Goal: Task Accomplishment & Management: Manage account settings

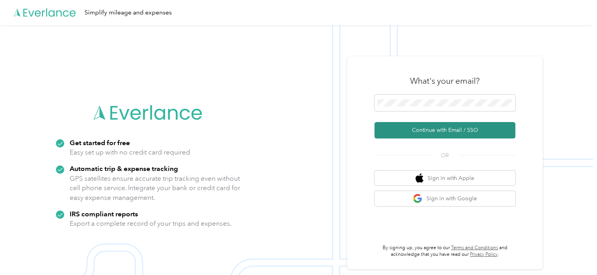
click at [434, 125] on button "Continue with Email / SSO" at bounding box center [445, 130] width 141 height 16
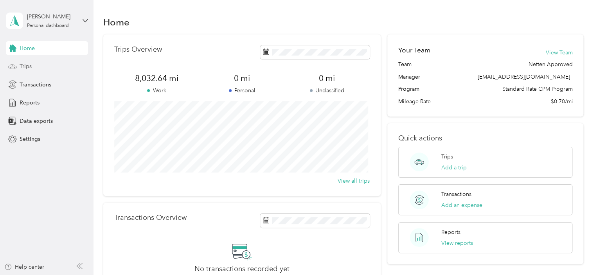
click at [41, 68] on div "Trips" at bounding box center [47, 67] width 82 height 14
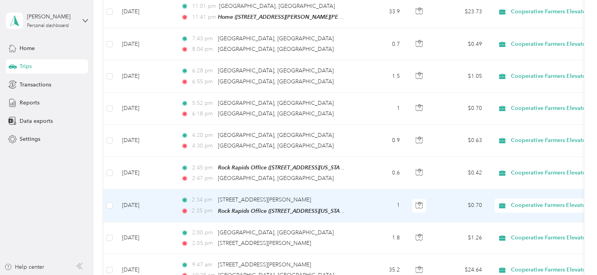
scroll to position [801, 0]
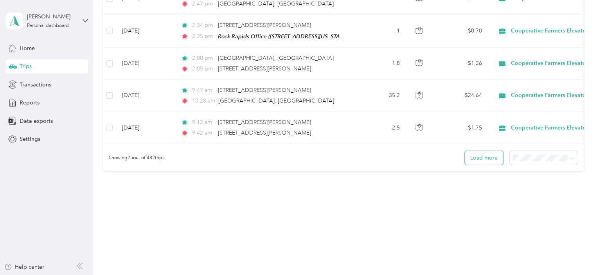
click at [476, 152] on button "Load more" at bounding box center [484, 158] width 38 height 14
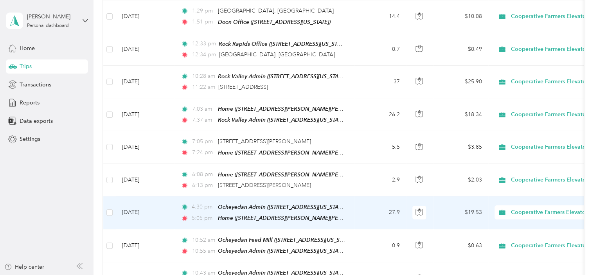
scroll to position [1604, 0]
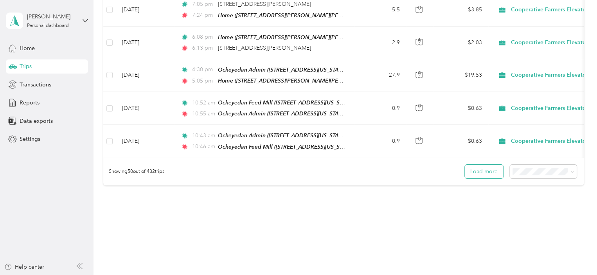
click at [475, 165] on button "Load more" at bounding box center [484, 172] width 38 height 14
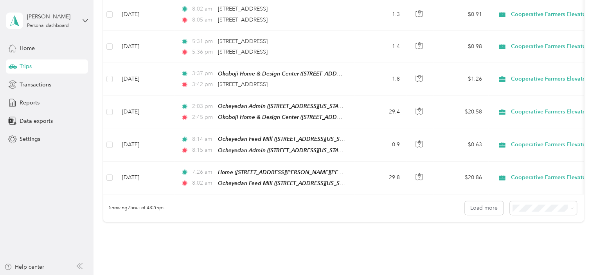
scroll to position [2387, 0]
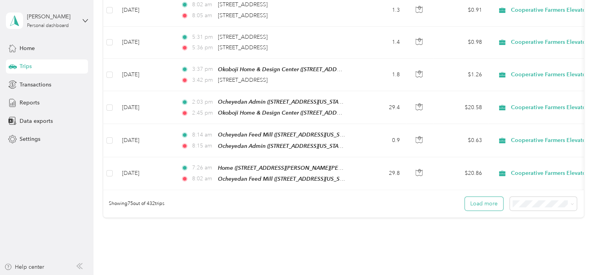
click at [466, 197] on button "Load more" at bounding box center [484, 204] width 38 height 14
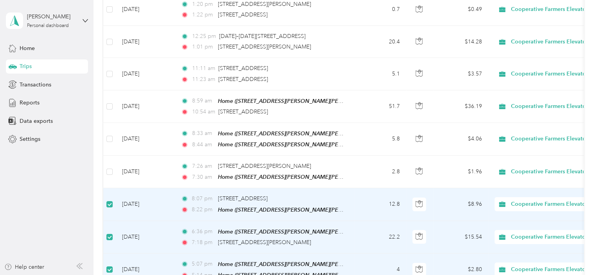
scroll to position [2699, 0]
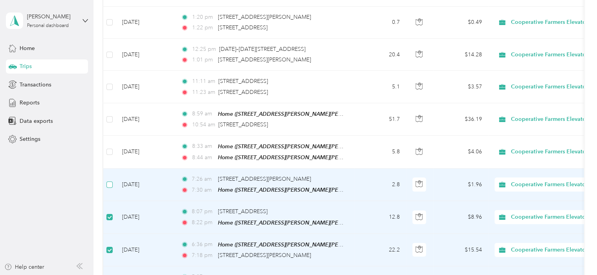
click at [110, 180] on label at bounding box center [109, 184] width 6 height 9
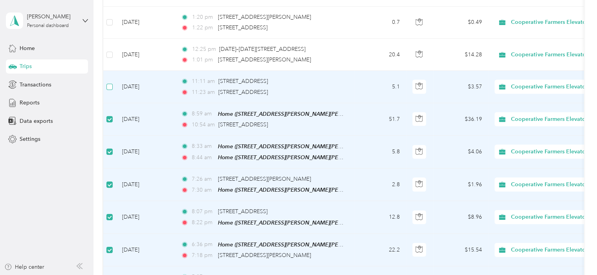
click at [110, 83] on label at bounding box center [109, 87] width 6 height 9
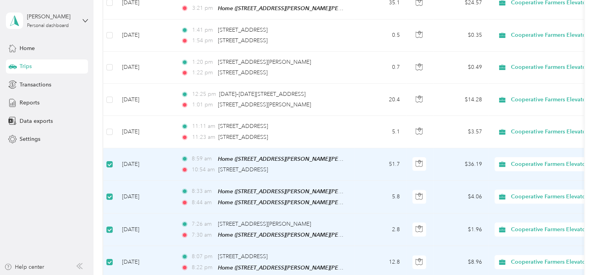
scroll to position [2621, 0]
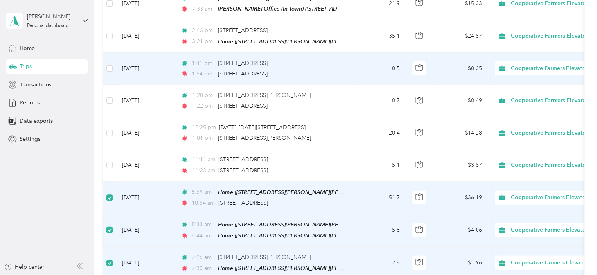
drag, startPoint x: 111, startPoint y: 34, endPoint x: 110, endPoint y: 56, distance: 22.0
click at [110, 64] on label at bounding box center [109, 68] width 6 height 9
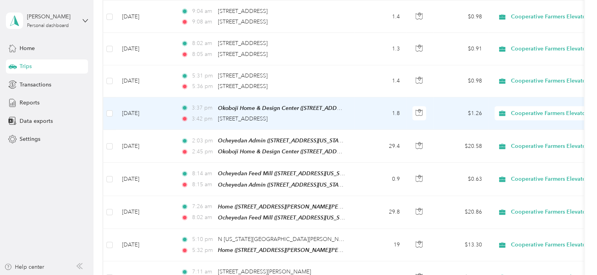
scroll to position [2308, 0]
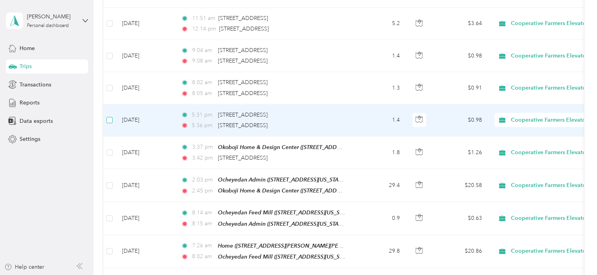
click at [106, 116] on label at bounding box center [109, 120] width 6 height 9
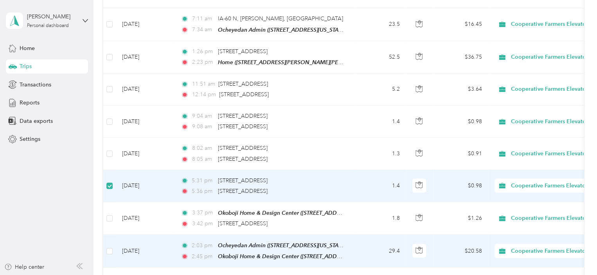
scroll to position [2230, 0]
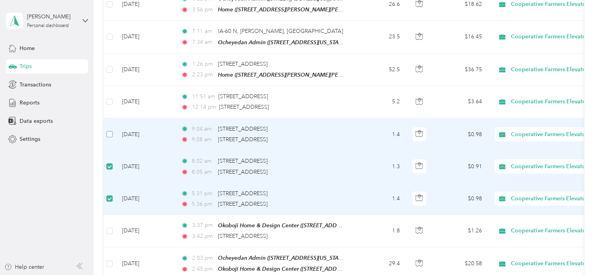
click at [110, 130] on label at bounding box center [109, 134] width 6 height 9
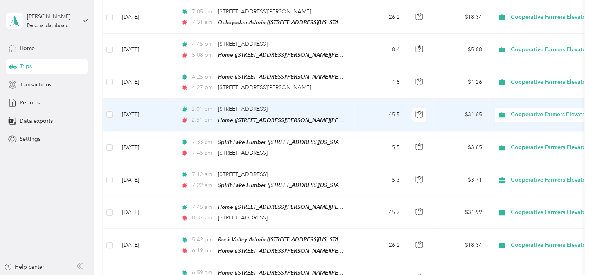
scroll to position [1721, 0]
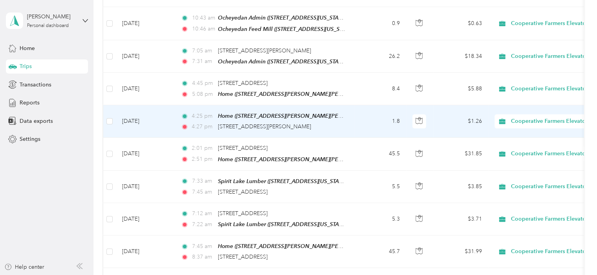
click at [114, 105] on td at bounding box center [109, 121] width 13 height 32
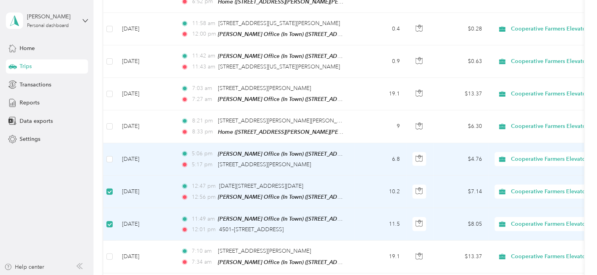
scroll to position [1055, 0]
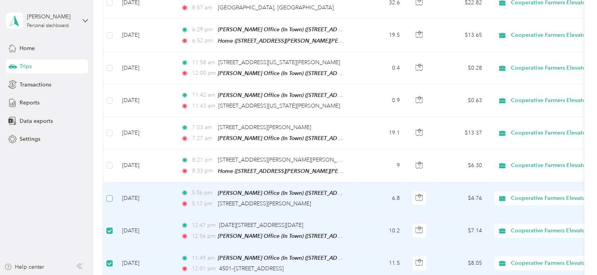
click at [109, 194] on label at bounding box center [109, 198] width 6 height 9
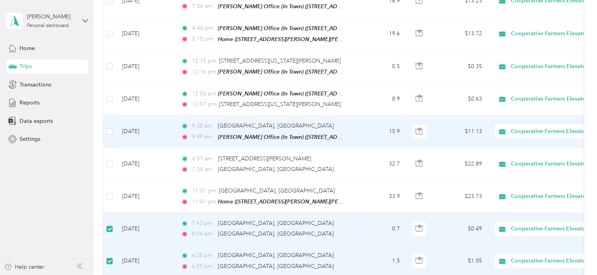
scroll to position [429, 0]
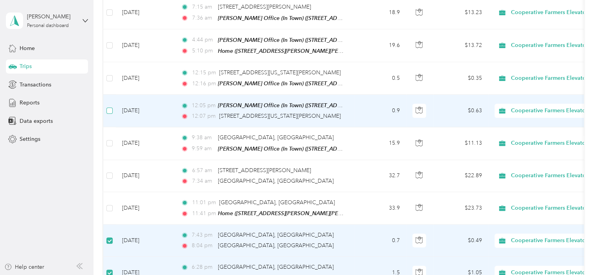
click at [112, 106] on label at bounding box center [109, 110] width 6 height 9
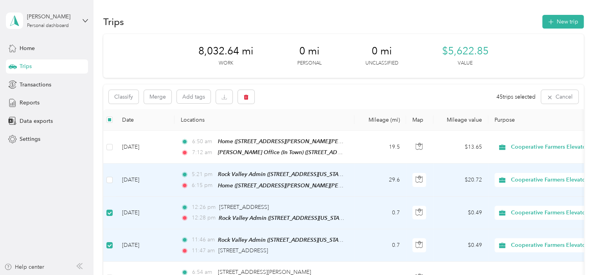
scroll to position [0, 0]
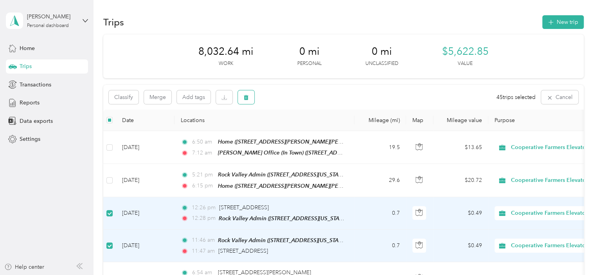
click at [247, 98] on icon "button" at bounding box center [246, 97] width 5 height 5
click at [304, 132] on button "Yes" at bounding box center [305, 130] width 15 height 13
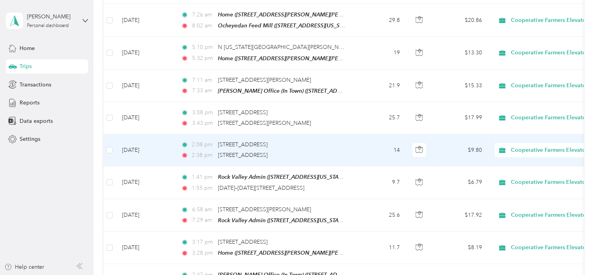
scroll to position [1527, 0]
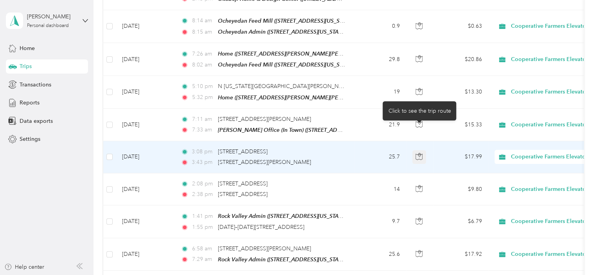
click at [418, 153] on icon "button" at bounding box center [419, 155] width 2 height 4
click at [373, 141] on td "25.7" at bounding box center [381, 157] width 52 height 32
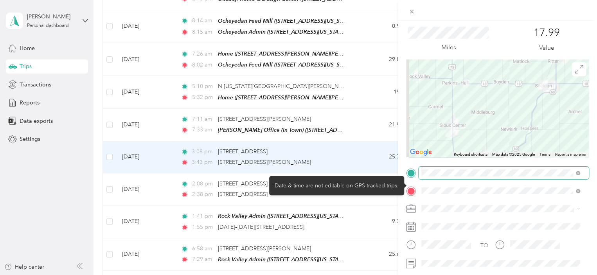
scroll to position [78, 0]
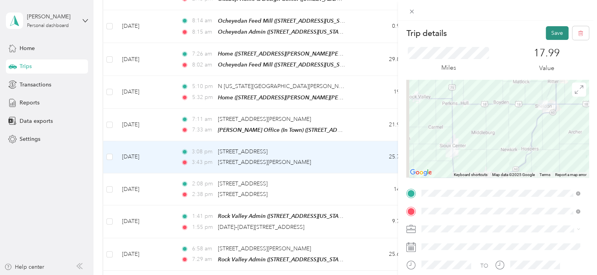
drag, startPoint x: 553, startPoint y: 29, endPoint x: 548, endPoint y: 31, distance: 5.5
click at [553, 29] on button "Save" at bounding box center [557, 33] width 23 height 14
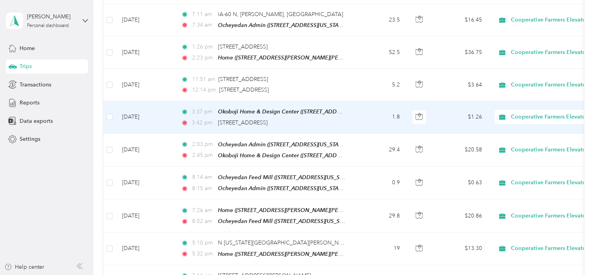
scroll to position [1331, 0]
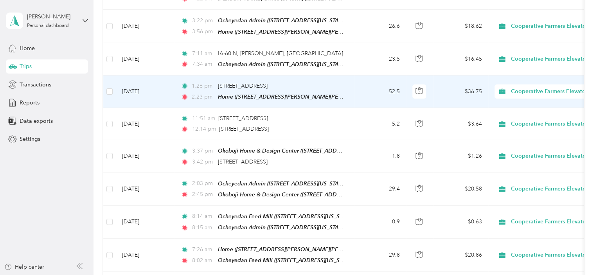
click at [506, 88] on icon at bounding box center [503, 91] width 10 height 6
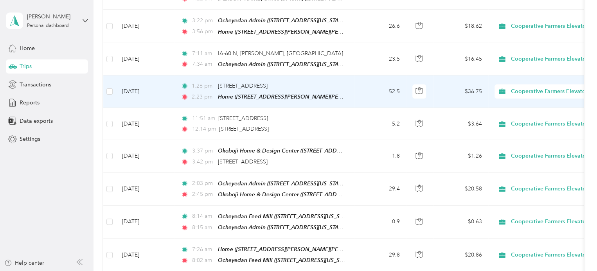
click at [439, 76] on td "$36.75" at bounding box center [461, 92] width 55 height 32
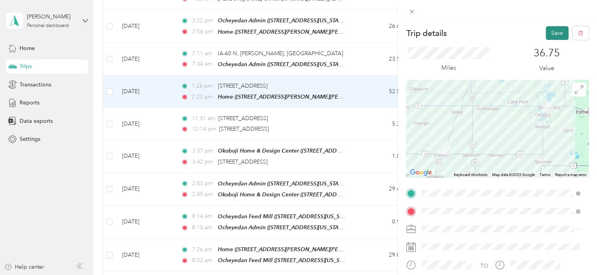
click at [546, 36] on button "Save" at bounding box center [557, 33] width 23 height 14
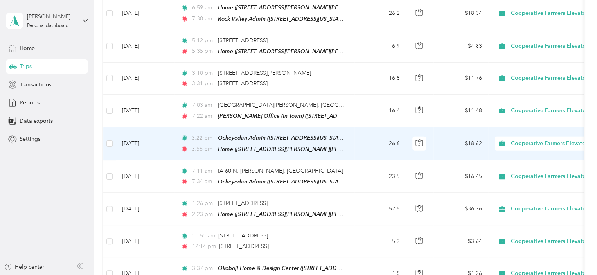
scroll to position [1174, 0]
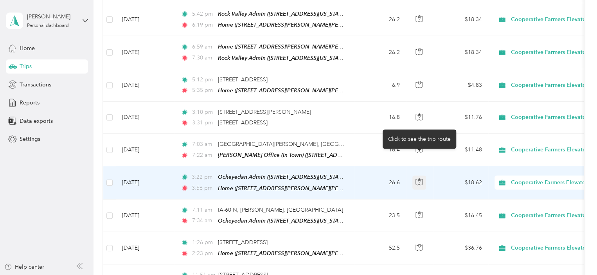
click at [418, 179] on icon "button" at bounding box center [419, 182] width 7 height 7
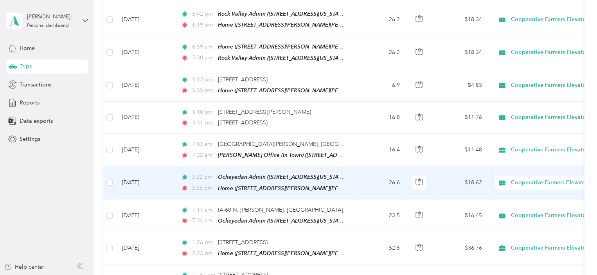
click at [442, 166] on td "$18.62" at bounding box center [461, 182] width 55 height 33
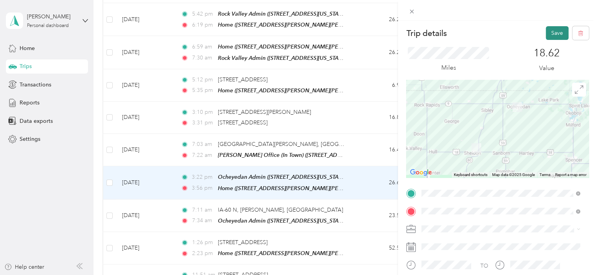
click at [552, 32] on button "Save" at bounding box center [557, 33] width 23 height 14
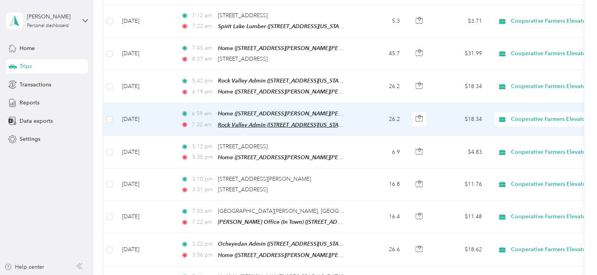
scroll to position [1096, 0]
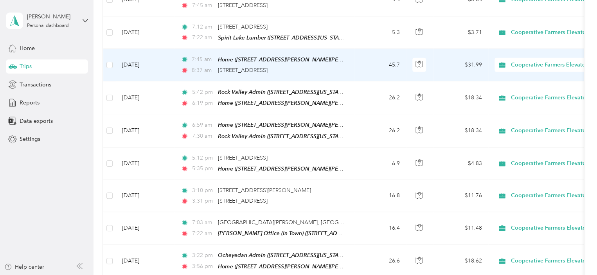
click at [440, 49] on td "$31.99" at bounding box center [461, 65] width 55 height 32
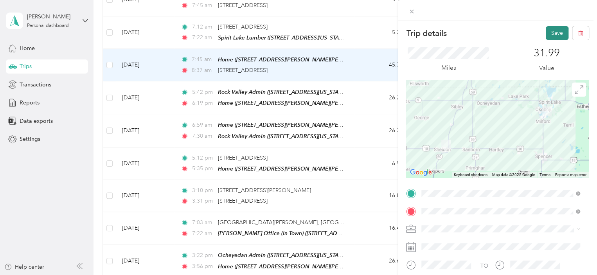
click at [547, 35] on button "Save" at bounding box center [557, 33] width 23 height 14
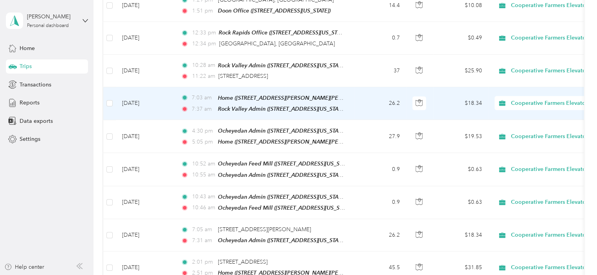
scroll to position [783, 0]
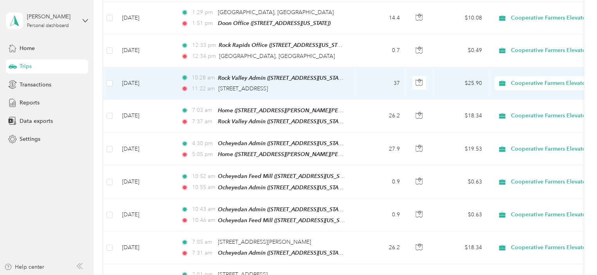
click at [435, 76] on td "$25.90" at bounding box center [461, 83] width 55 height 32
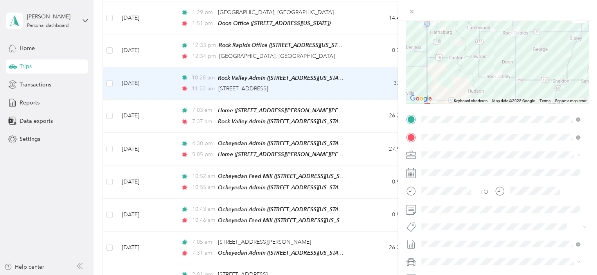
scroll to position [78, 0]
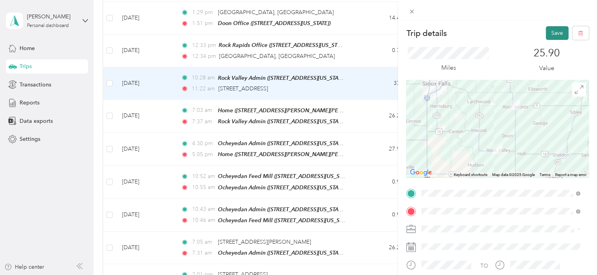
click at [554, 34] on button "Save" at bounding box center [557, 33] width 23 height 14
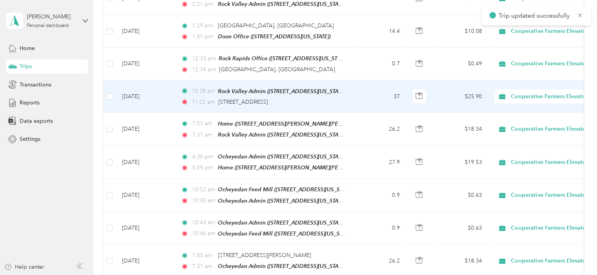
scroll to position [744, 0]
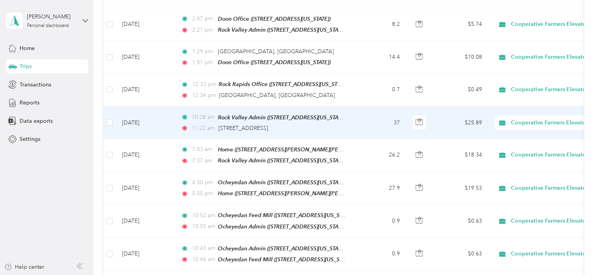
click at [365, 110] on td "37" at bounding box center [381, 122] width 52 height 32
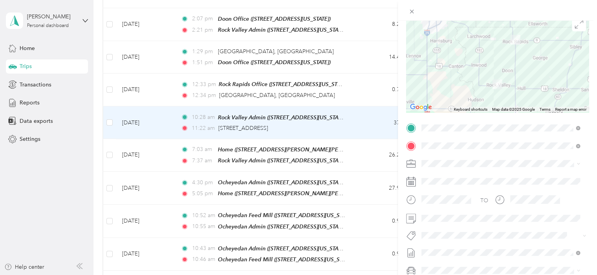
scroll to position [78, 0]
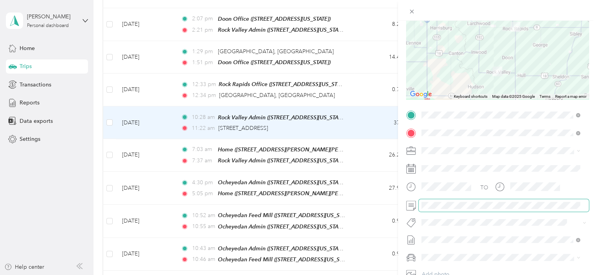
click at [421, 205] on span at bounding box center [504, 205] width 170 height 13
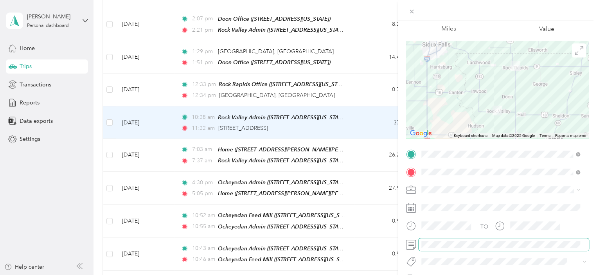
scroll to position [0, 0]
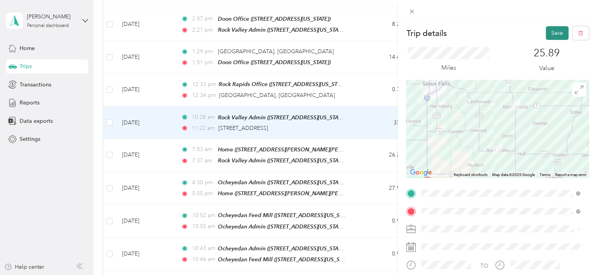
click at [552, 34] on button "Save" at bounding box center [557, 33] width 23 height 14
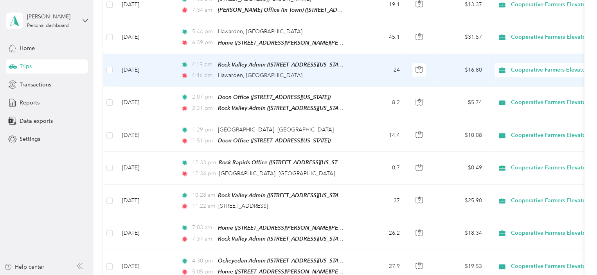
scroll to position [626, 0]
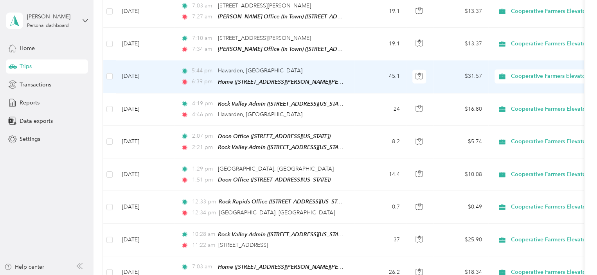
click at [366, 73] on td "45.1" at bounding box center [381, 76] width 52 height 32
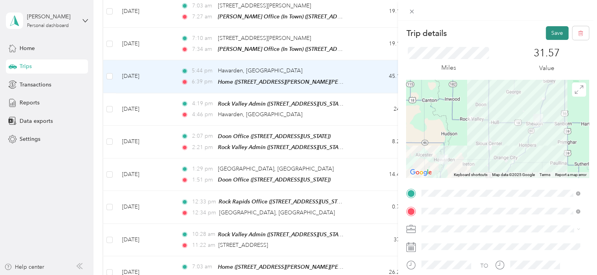
click at [546, 33] on button "Save" at bounding box center [557, 33] width 23 height 14
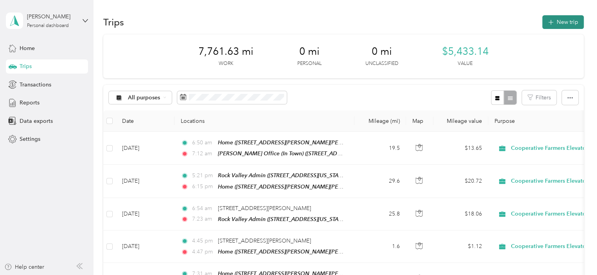
click at [564, 23] on button "New trip" at bounding box center [563, 22] width 41 height 14
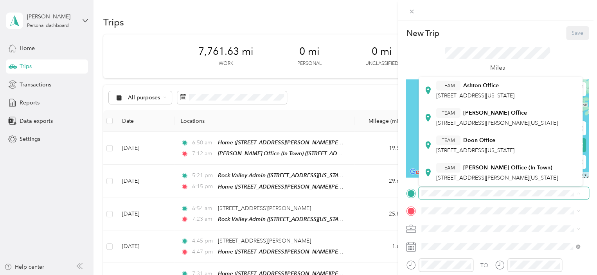
scroll to position [222, 0]
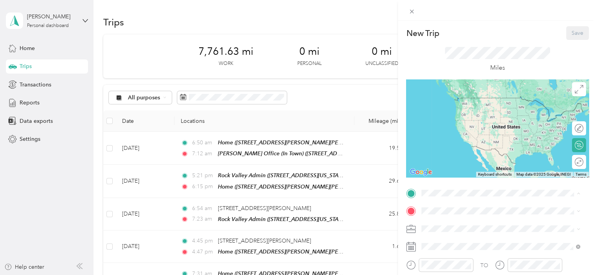
click at [500, 164] on strong "[PERSON_NAME] Office (In Town)" at bounding box center [507, 167] width 89 height 7
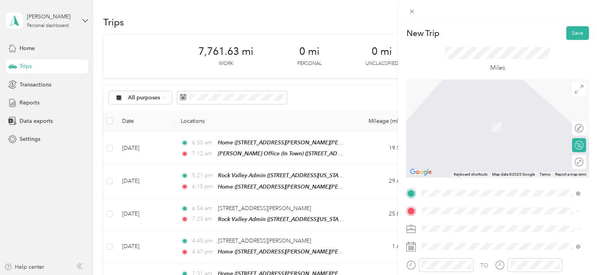
click at [495, 125] on span "[STREET_ADDRESS][PERSON_NAME][PERSON_NAME]" at bounding box center [504, 127] width 137 height 7
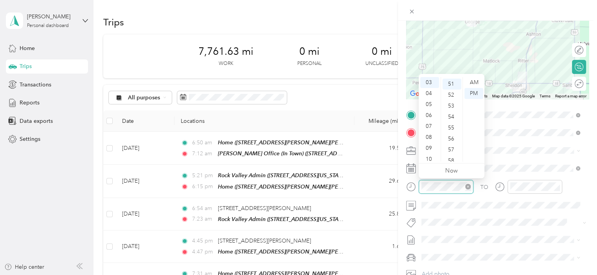
scroll to position [559, 0]
click at [431, 106] on div "05" at bounding box center [429, 104] width 19 height 11
click at [452, 103] on div "10" at bounding box center [452, 102] width 19 height 11
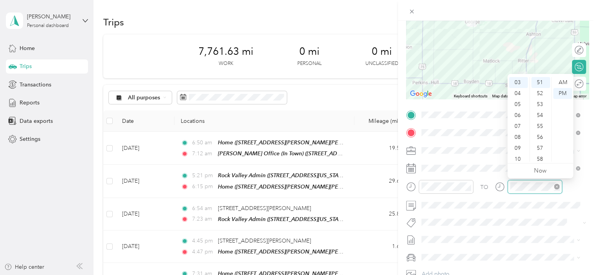
scroll to position [559, 0]
click at [517, 108] on div "05" at bounding box center [518, 104] width 19 height 11
click at [541, 130] on div "30" at bounding box center [541, 126] width 19 height 11
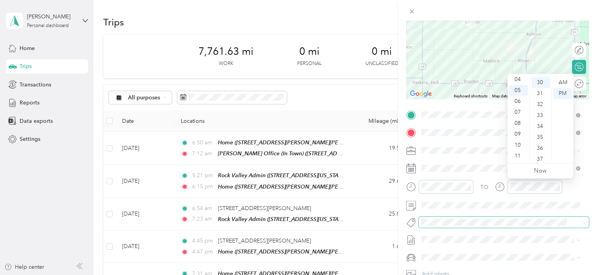
click at [523, 226] on span at bounding box center [497, 222] width 157 height 8
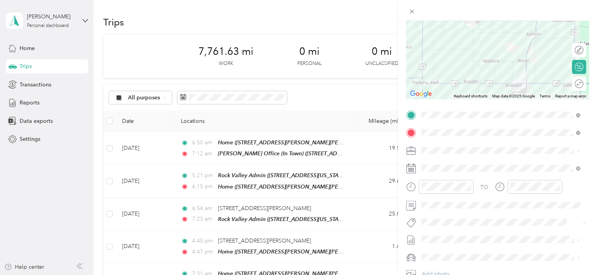
scroll to position [0, 0]
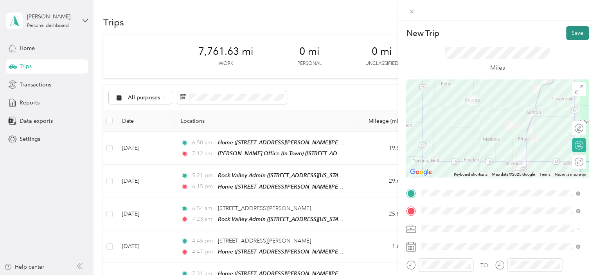
click at [569, 32] on button "Save" at bounding box center [577, 33] width 23 height 14
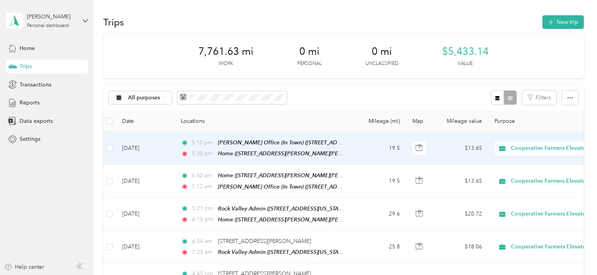
click at [352, 146] on td "5:10 pm [PERSON_NAME] Office (In Town) ([STREET_ADDRESS][PERSON_NAME][US_STATE]…" at bounding box center [265, 148] width 180 height 33
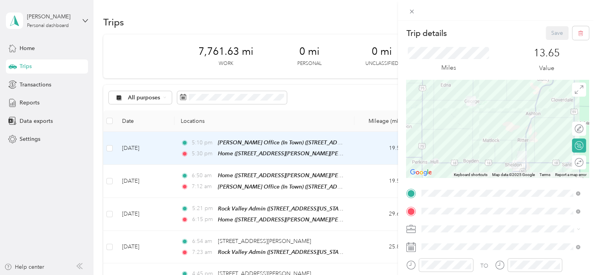
click at [418, 246] on div at bounding box center [497, 247] width 183 height 13
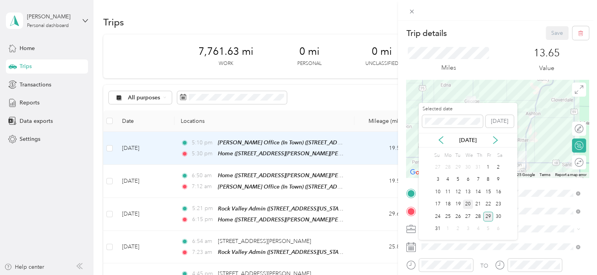
click at [468, 203] on div "20" at bounding box center [468, 205] width 10 height 10
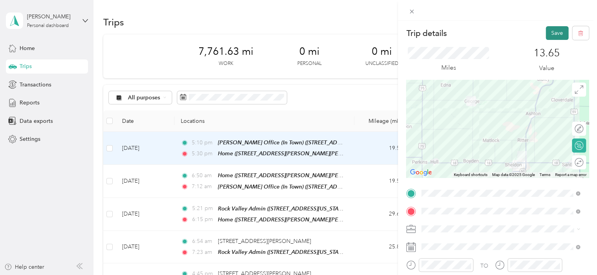
click at [547, 32] on button "Save" at bounding box center [557, 33] width 23 height 14
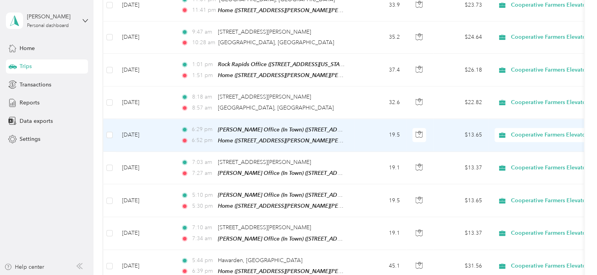
scroll to position [431, 0]
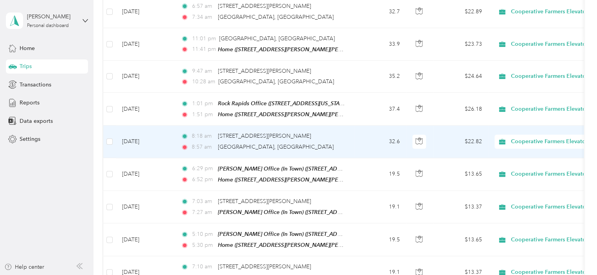
click at [433, 136] on td at bounding box center [419, 142] width 27 height 32
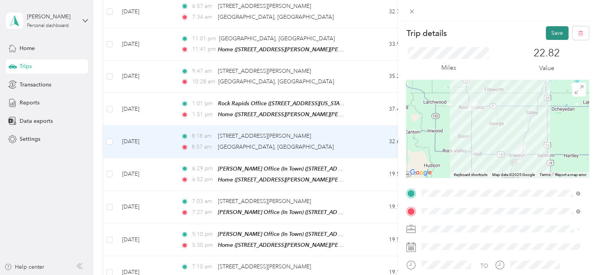
click at [551, 32] on button "Save" at bounding box center [557, 33] width 23 height 14
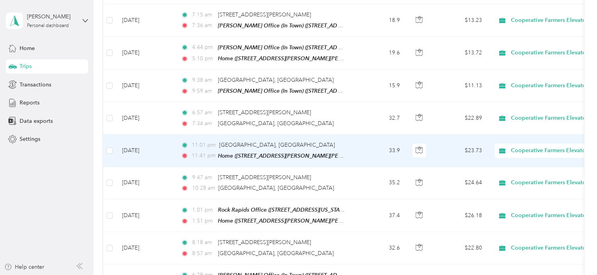
scroll to position [313, 0]
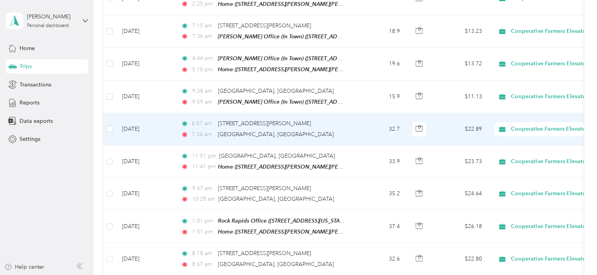
click at [352, 119] on td "6:57 am 3042–[STREET_ADDRESS][PERSON_NAME] 7:[GEOGRAPHIC_DATA], [GEOGRAPHIC_DAT…" at bounding box center [265, 129] width 180 height 32
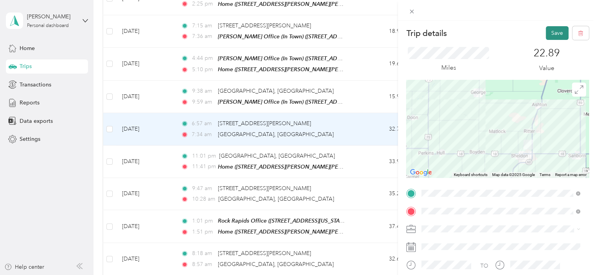
click at [547, 30] on button "Save" at bounding box center [557, 33] width 23 height 14
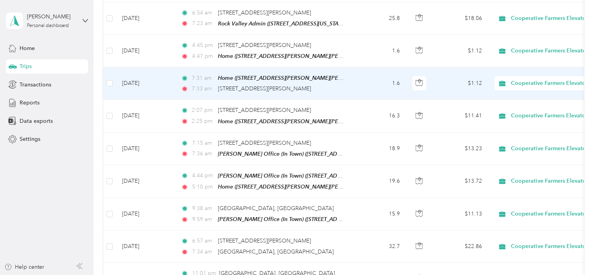
scroll to position [157, 0]
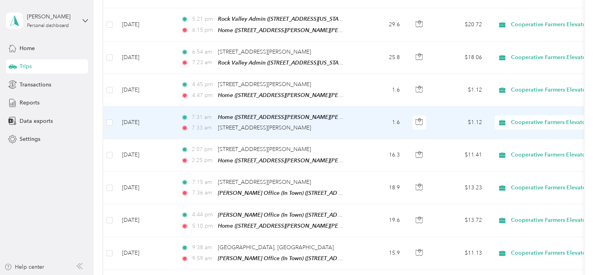
click at [360, 115] on td "1.6" at bounding box center [381, 122] width 52 height 32
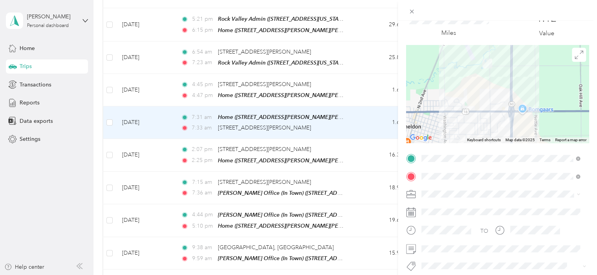
scroll to position [78, 0]
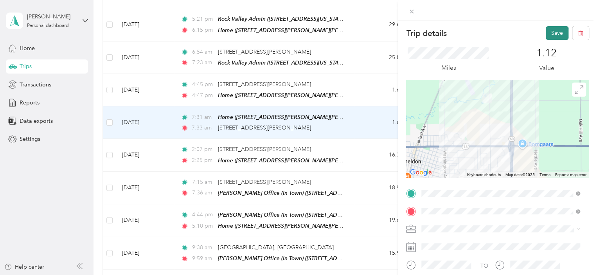
click at [552, 36] on button "Save" at bounding box center [557, 33] width 23 height 14
